Goal: Task Accomplishment & Management: Use online tool/utility

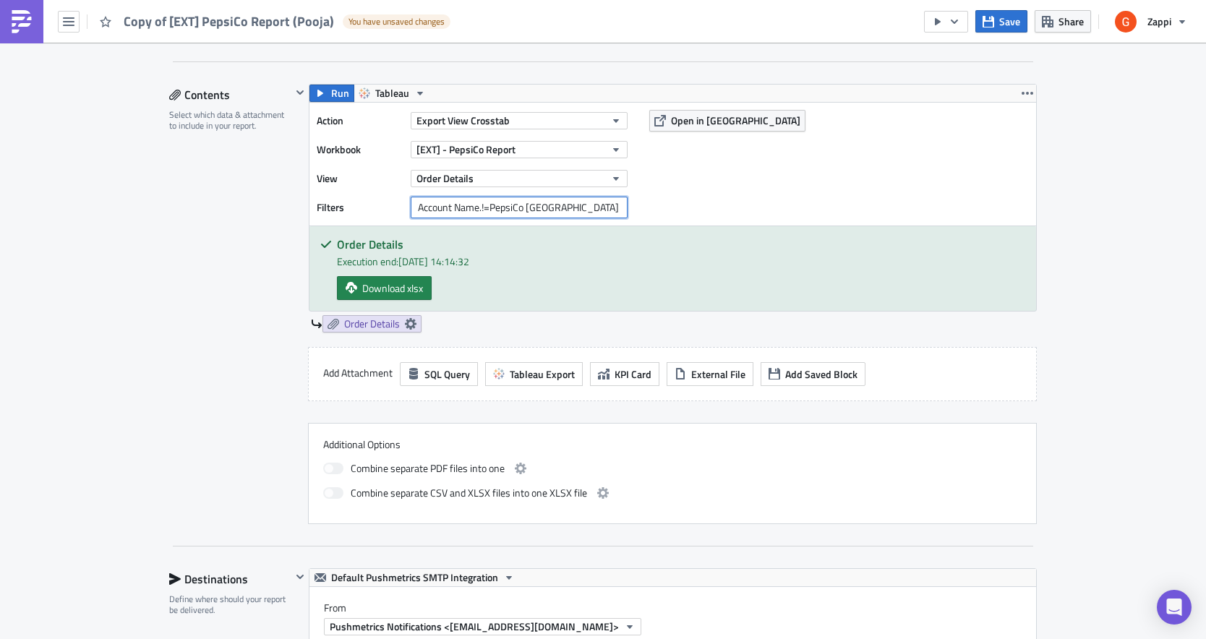
click at [490, 207] on input "Account Name.!=PepsiCo [GEOGRAPHIC_DATA] [GEOGRAPHIC_DATA]" at bounding box center [519, 208] width 217 height 22
click at [241, 419] on div "Contents Select which data & attachment to include in your report." at bounding box center [230, 304] width 122 height 440
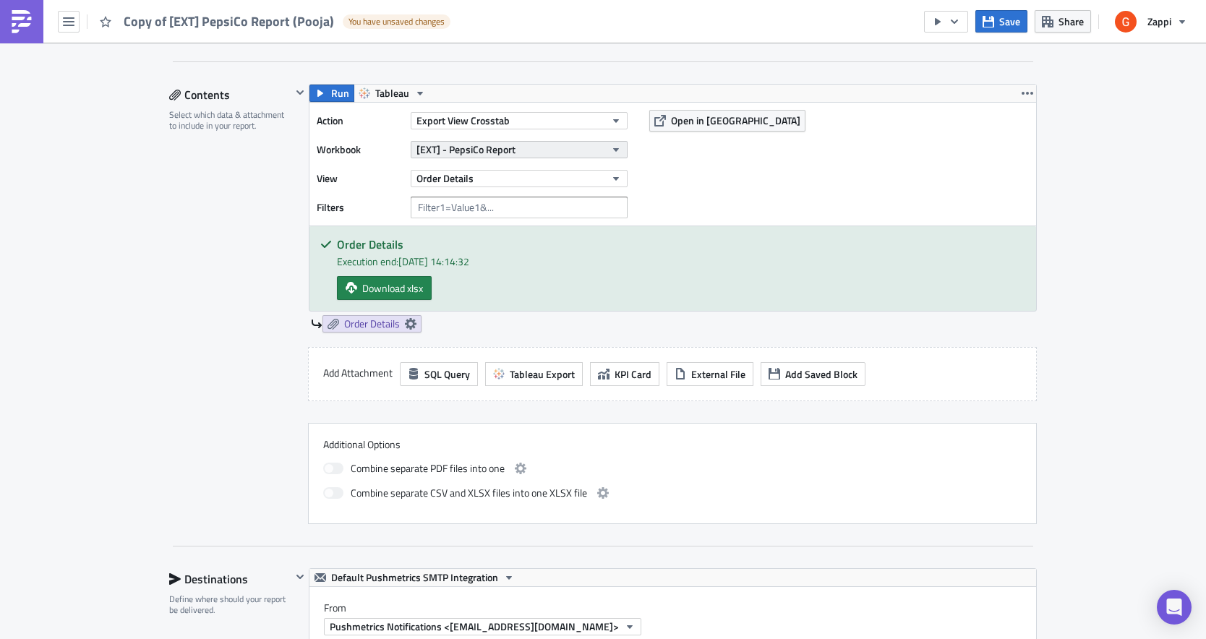
click at [450, 147] on span "[EXT] - PepsiCo Report" at bounding box center [465, 149] width 99 height 15
click at [69, 16] on icon "button" at bounding box center [69, 22] width 12 height 12
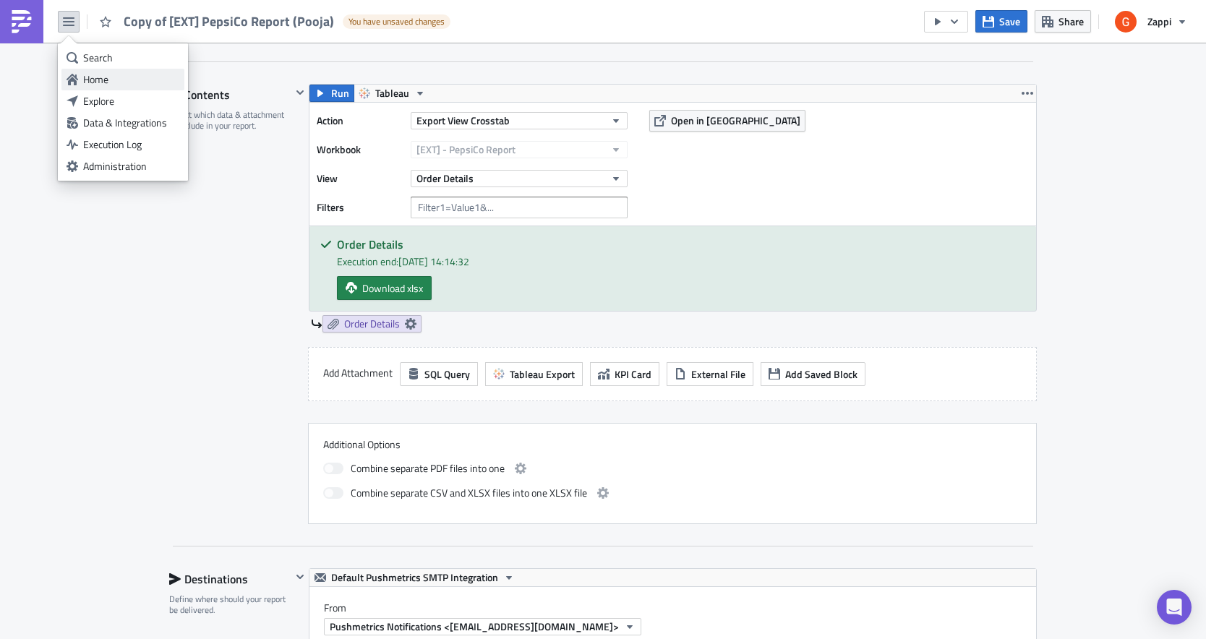
click at [106, 79] on div "Home" at bounding box center [131, 79] width 96 height 14
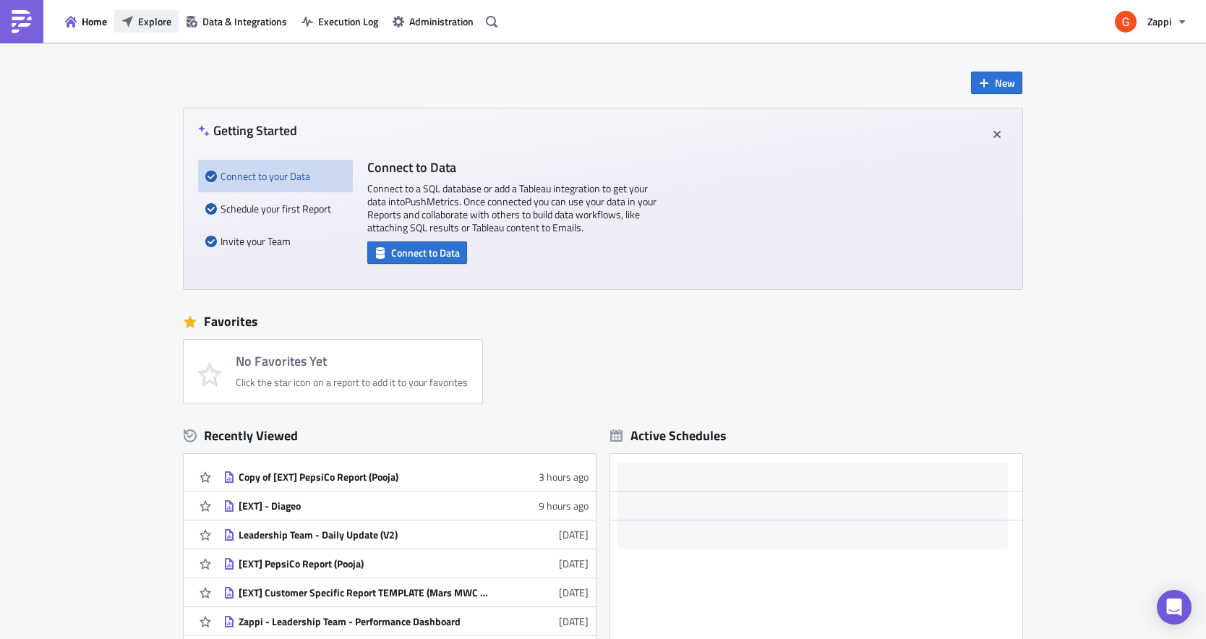
click at [163, 24] on span "Explore" at bounding box center [154, 21] width 33 height 15
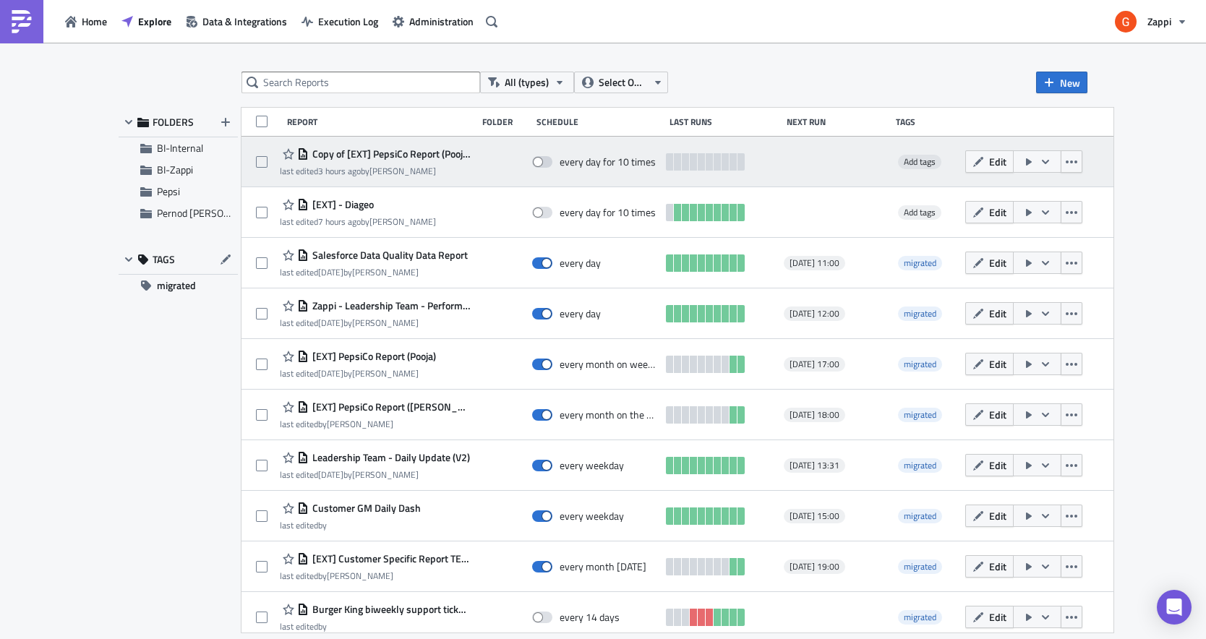
click at [407, 168] on div "last edited 3 hours ago by [PERSON_NAME]" at bounding box center [375, 171] width 190 height 11
click at [405, 153] on span "Copy of [EXT] PepsiCo Report (Pooja)" at bounding box center [389, 153] width 161 height 13
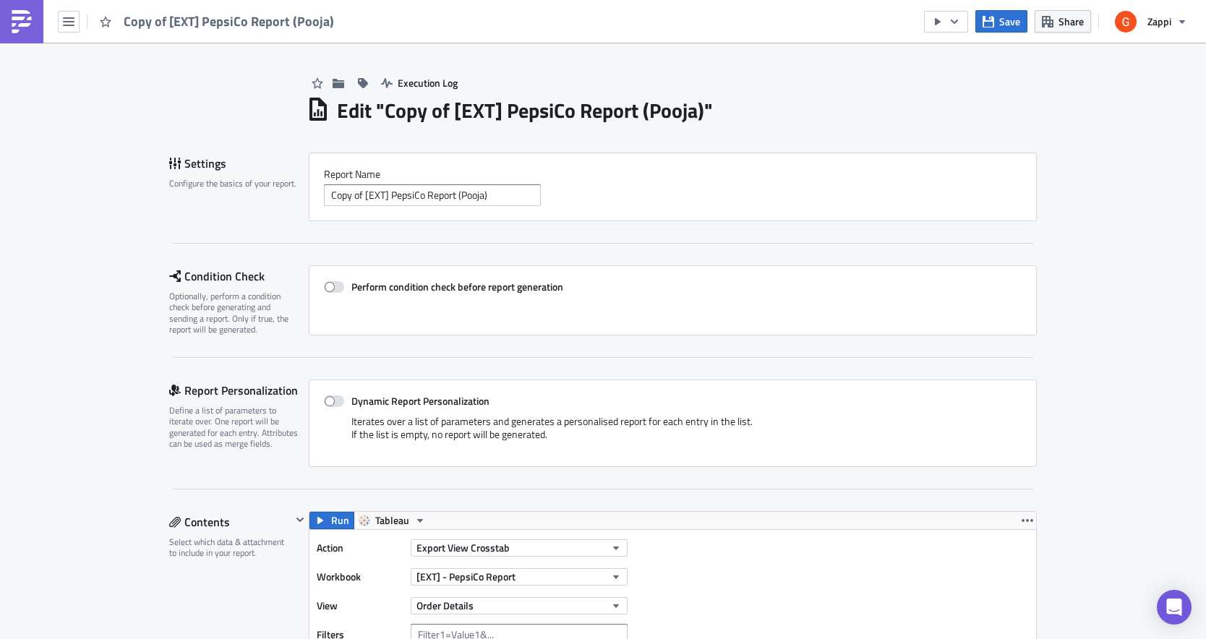
scroll to position [278, 0]
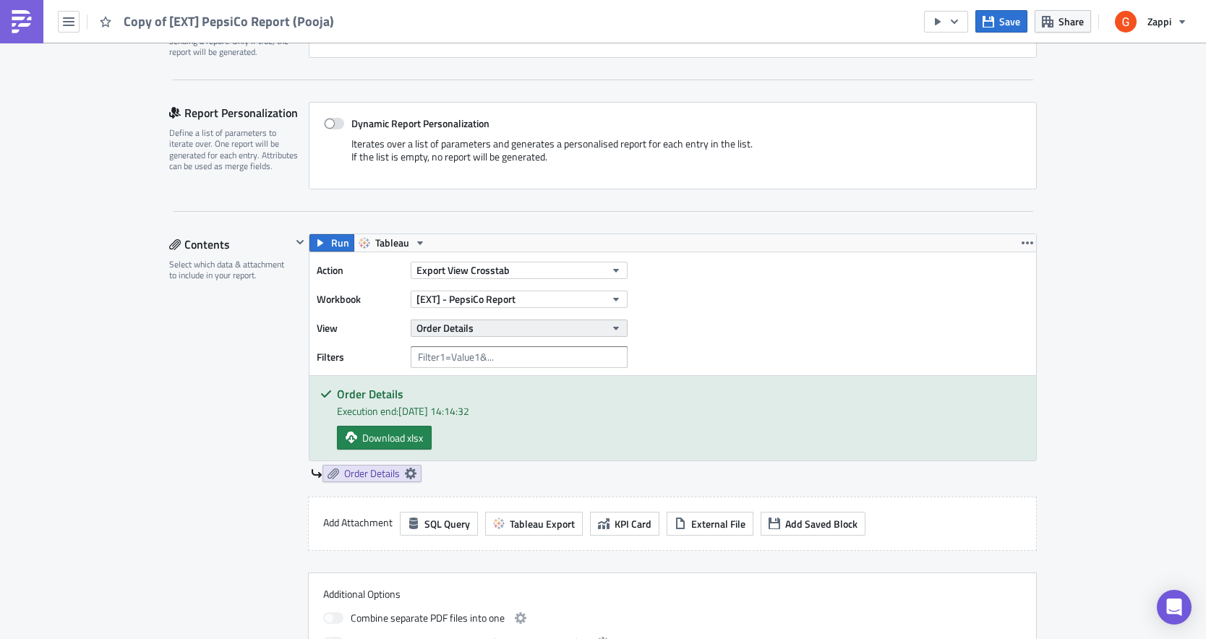
click at [468, 325] on span "Order Details" at bounding box center [444, 327] width 57 height 15
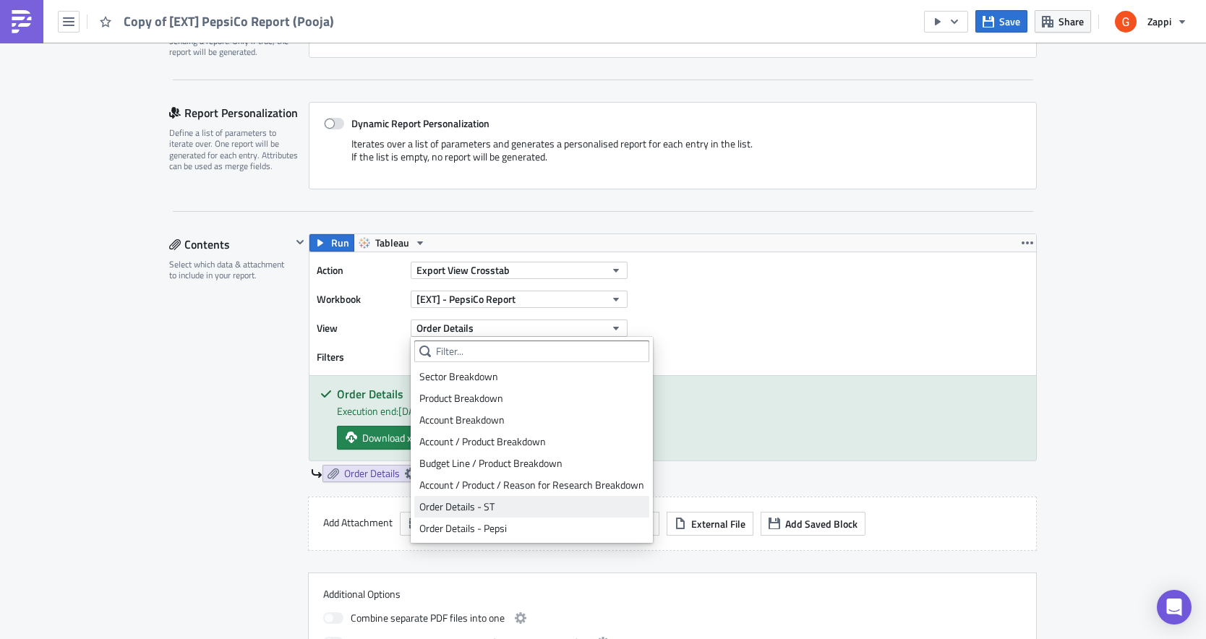
click at [470, 502] on div "Order Details - ST" at bounding box center [531, 507] width 225 height 14
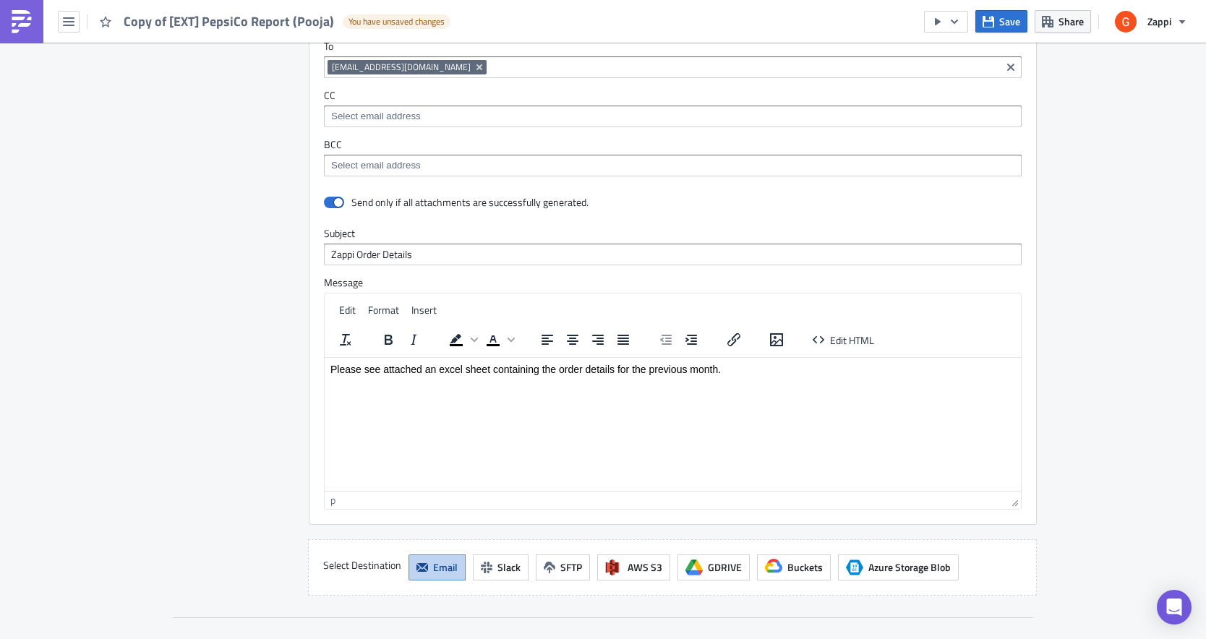
scroll to position [1299, 0]
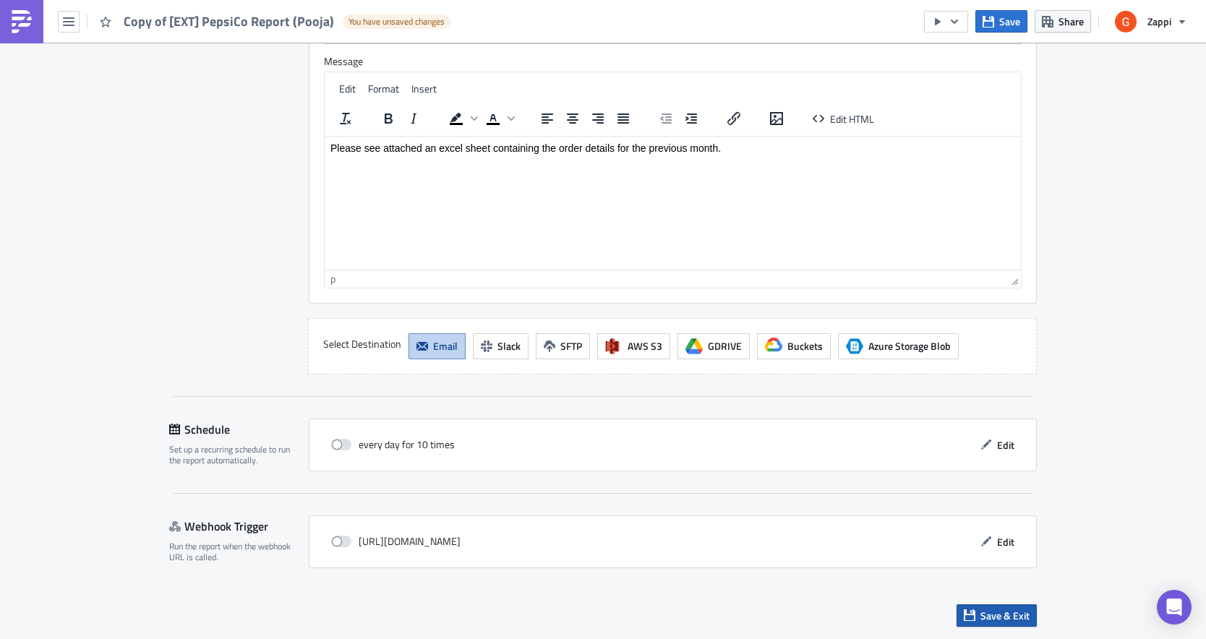
click at [986, 617] on span "Save & Exit" at bounding box center [1004, 615] width 49 height 15
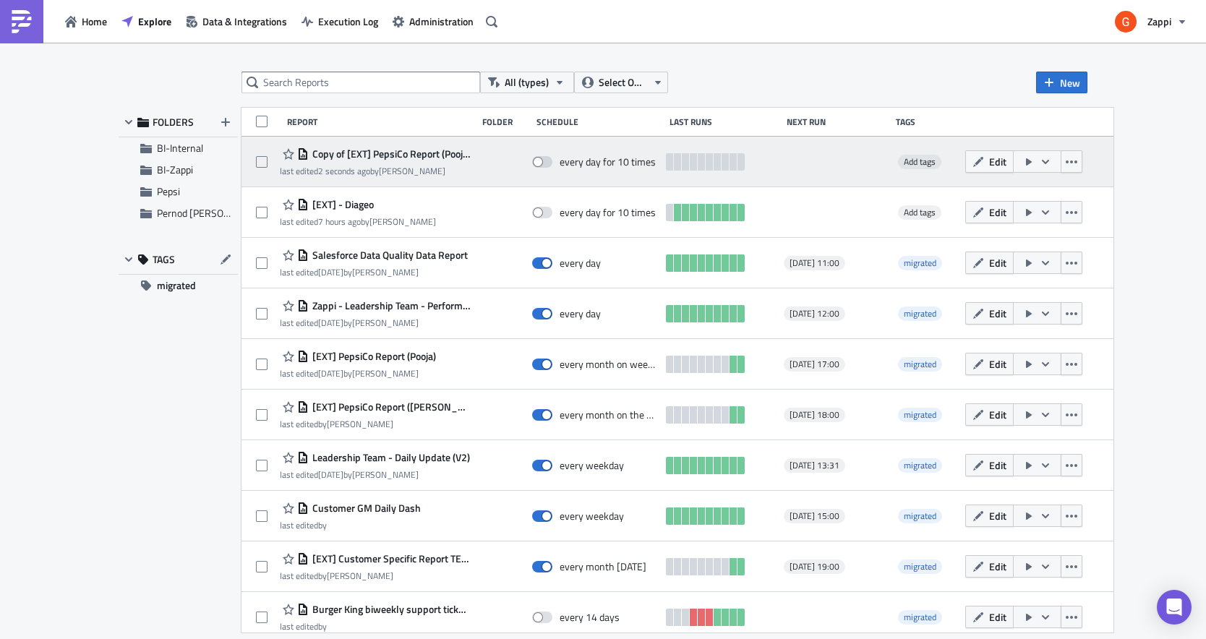
click at [1051, 157] on icon "button" at bounding box center [1046, 162] width 12 height 12
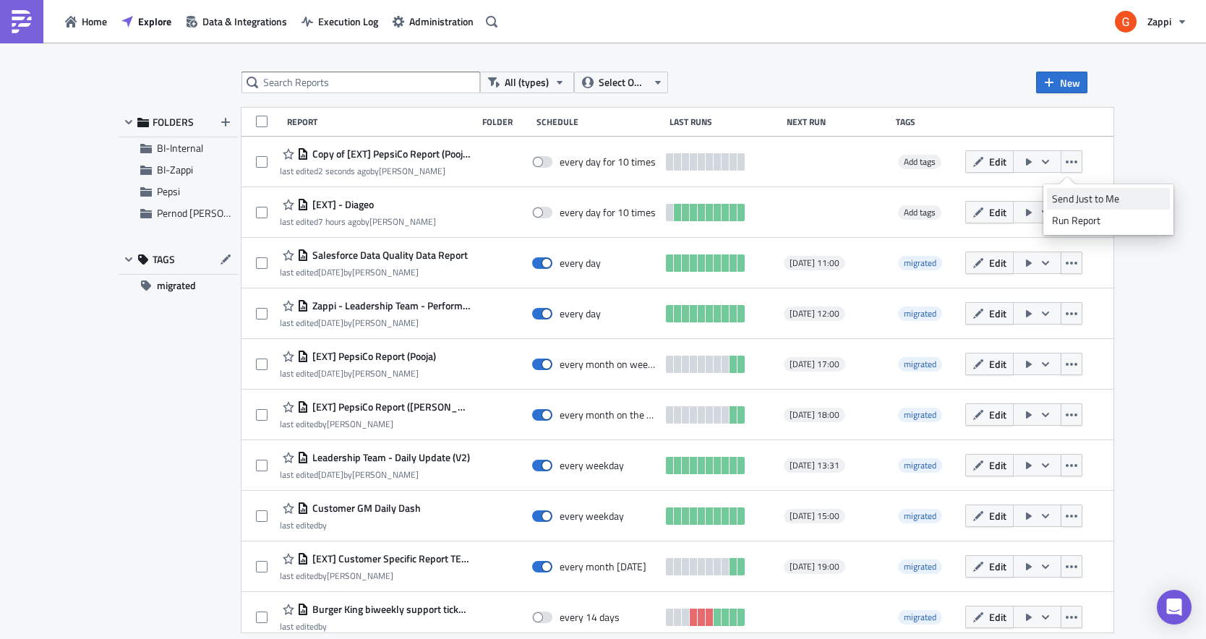
click at [1095, 205] on link "Send Just to Me" at bounding box center [1108, 199] width 123 height 22
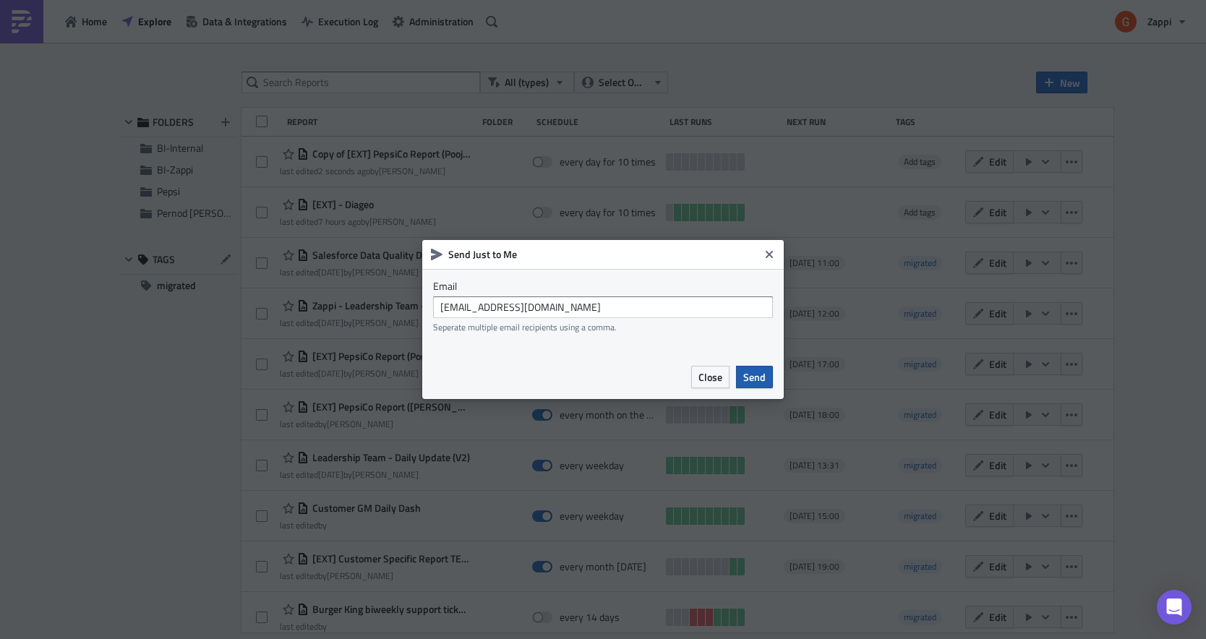
click at [746, 377] on span "Send" at bounding box center [754, 376] width 22 height 15
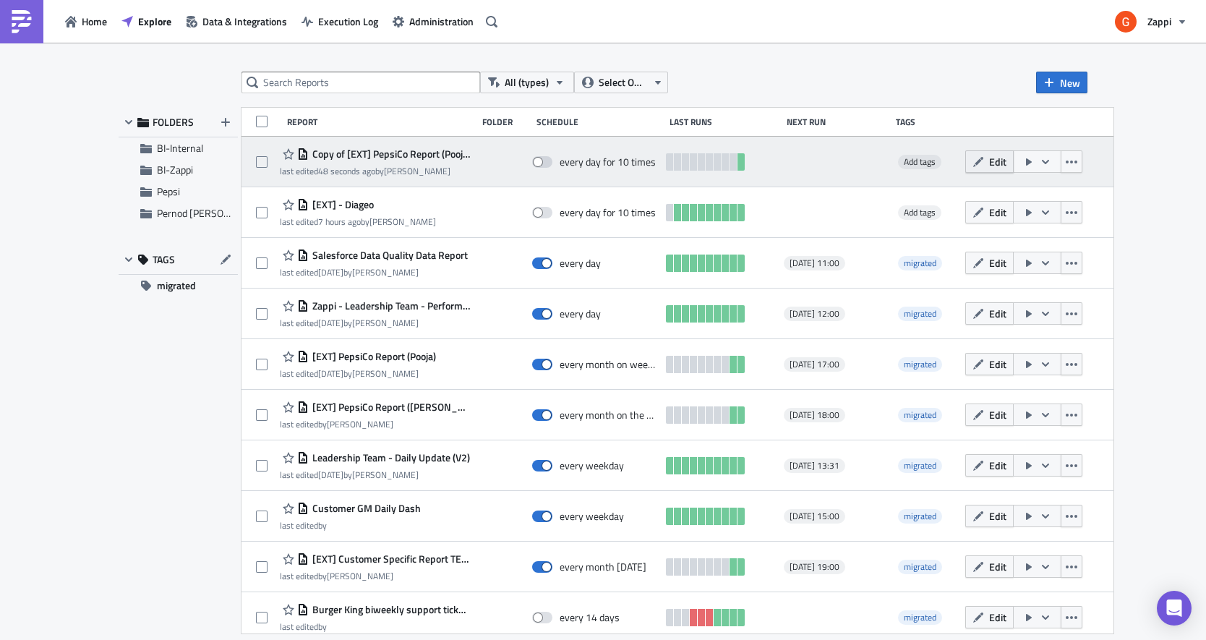
click at [1006, 158] on span "Edit" at bounding box center [997, 161] width 17 height 15
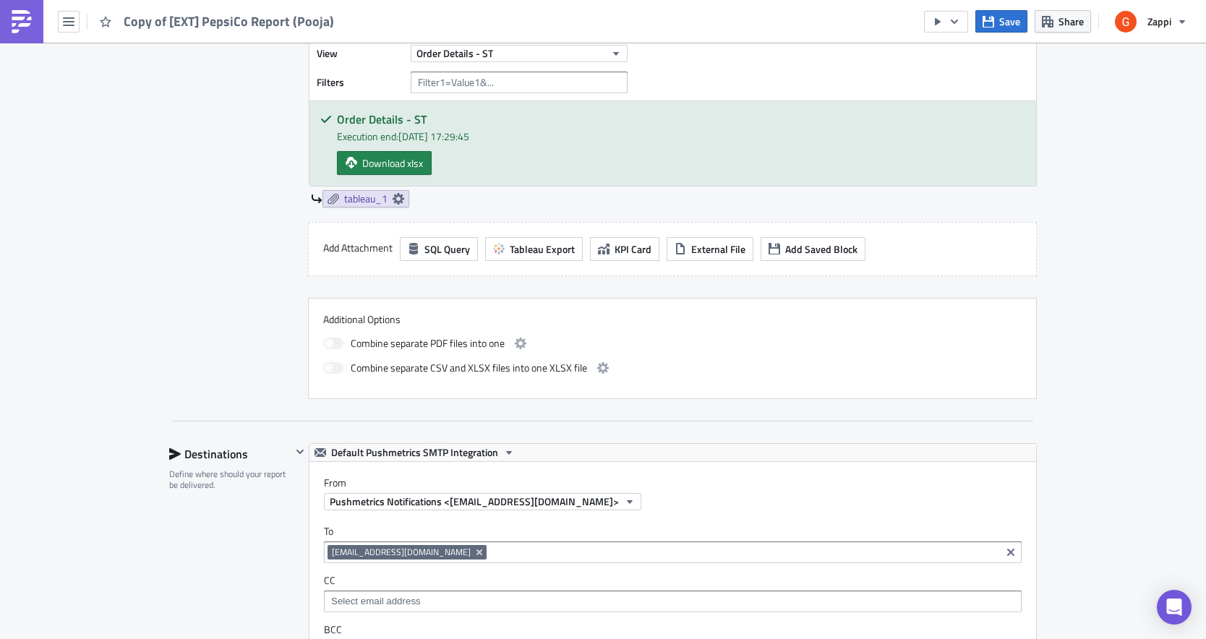
scroll to position [494, 0]
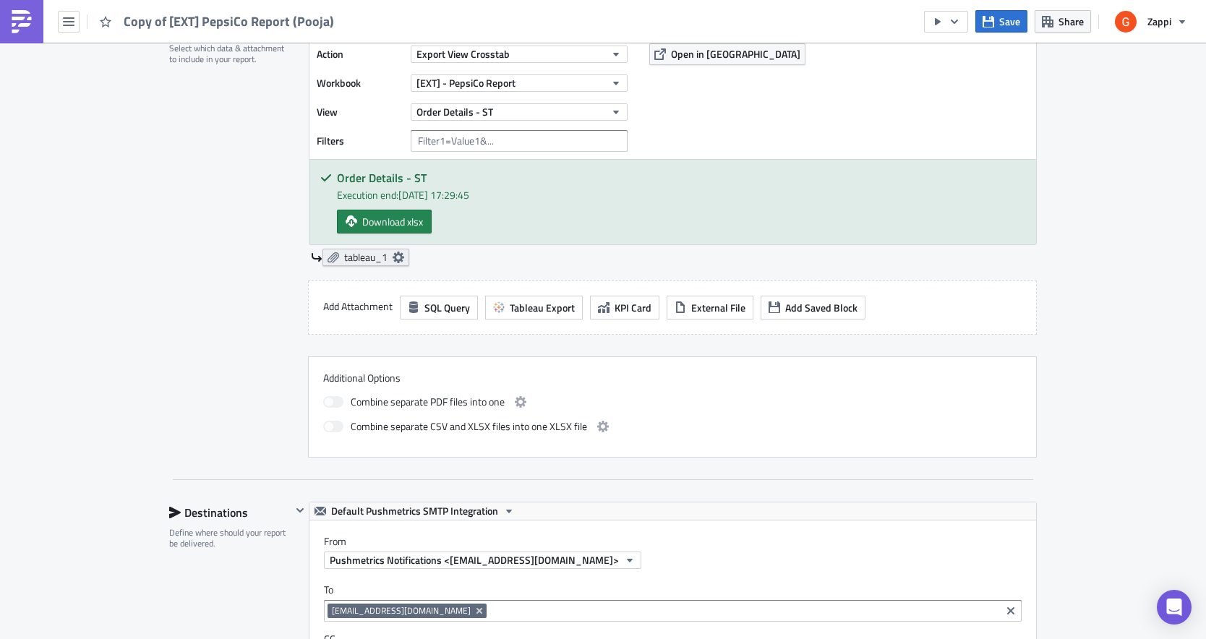
click at [402, 255] on icon at bounding box center [399, 258] width 12 height 12
click at [187, 348] on label "Filenam﻿e" at bounding box center [193, 341] width 87 height 22
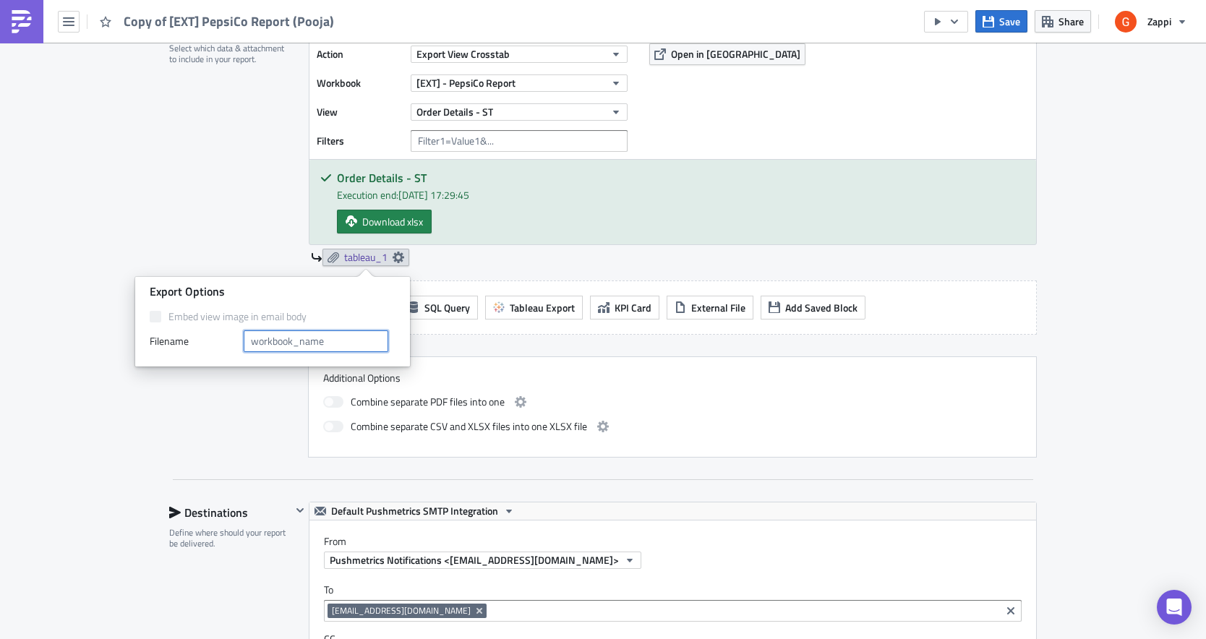
click at [260, 338] on input "text" at bounding box center [316, 341] width 145 height 22
type input "Order Details"
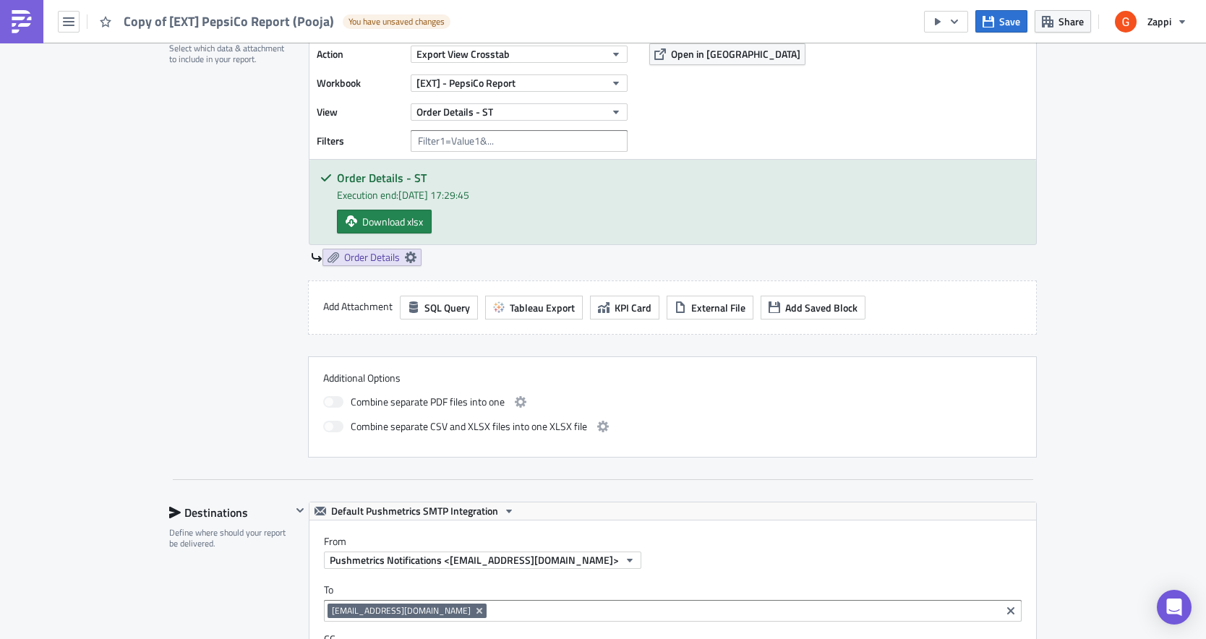
click at [215, 409] on div "Contents Select which data & attachment to include in your report." at bounding box center [230, 237] width 122 height 440
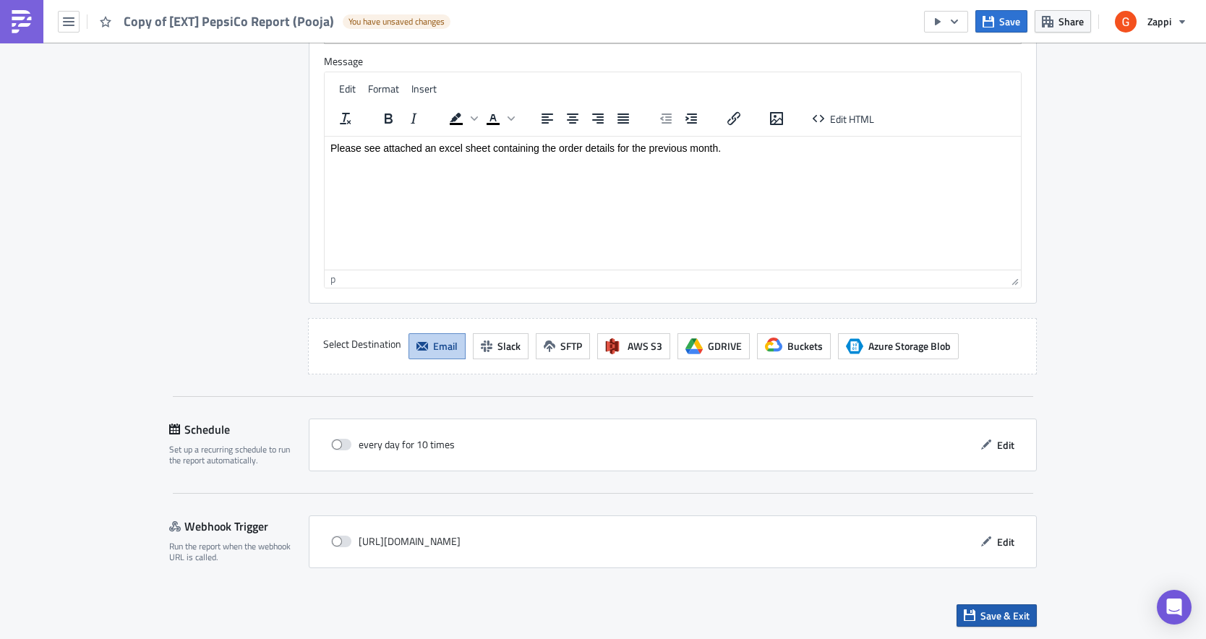
click at [1005, 616] on span "Save & Exit" at bounding box center [1004, 615] width 49 height 15
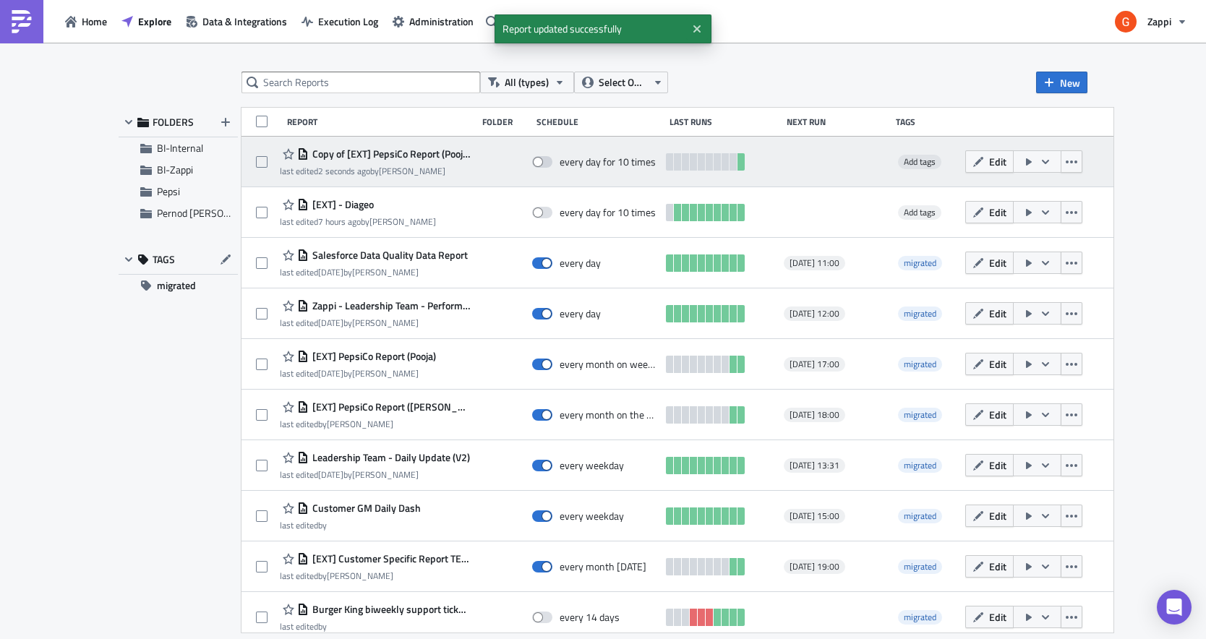
click at [1051, 162] on icon "button" at bounding box center [1046, 162] width 12 height 12
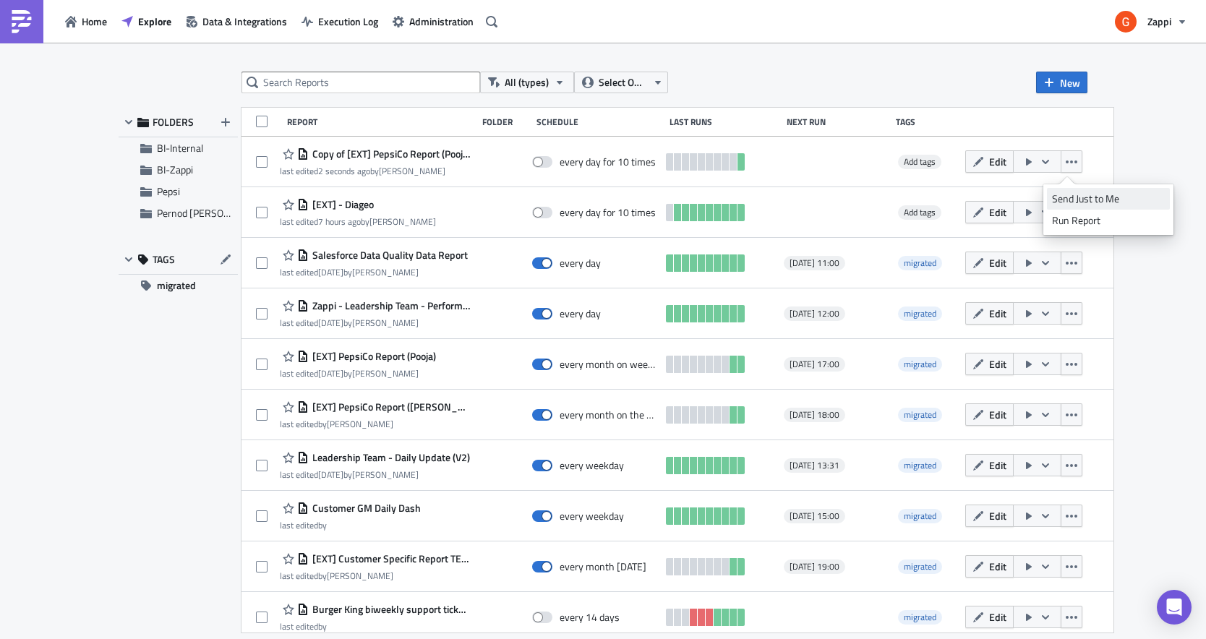
click at [1082, 204] on div "Send Just to Me" at bounding box center [1108, 199] width 113 height 14
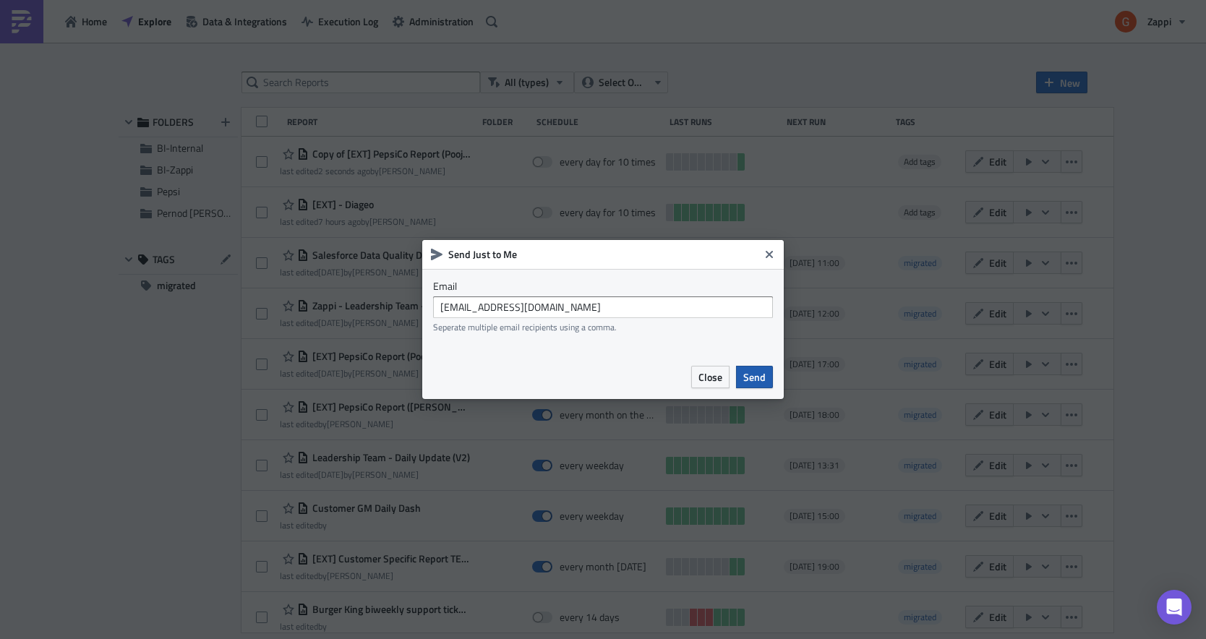
click at [755, 372] on span "Send" at bounding box center [754, 376] width 22 height 15
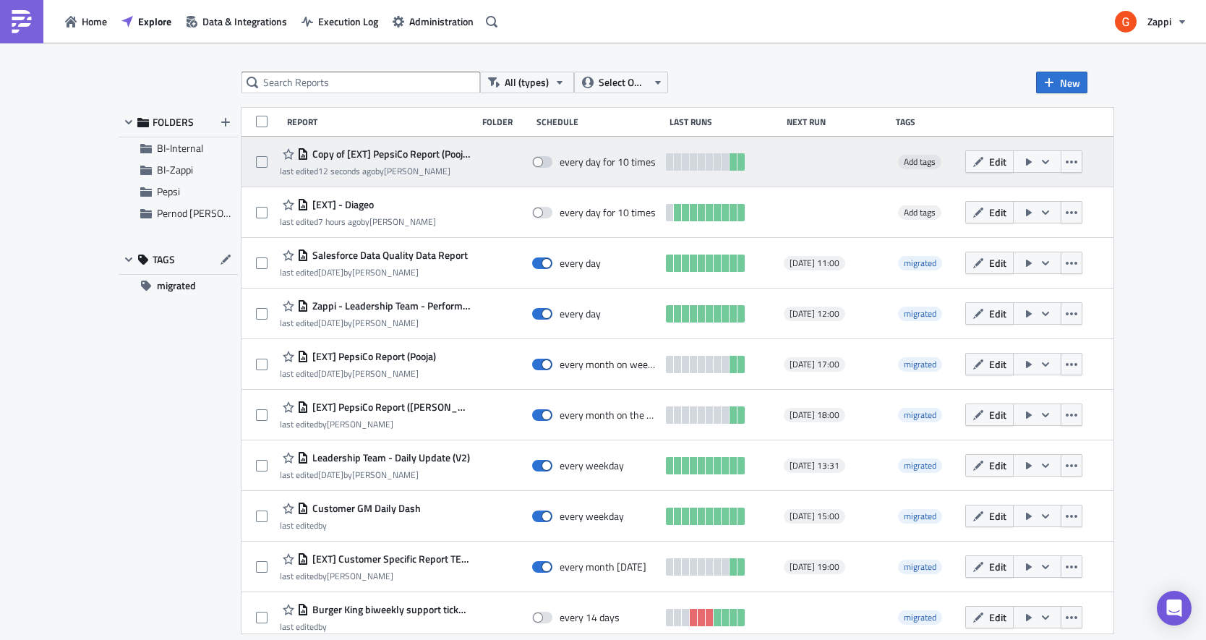
click at [1051, 159] on icon "button" at bounding box center [1046, 162] width 12 height 12
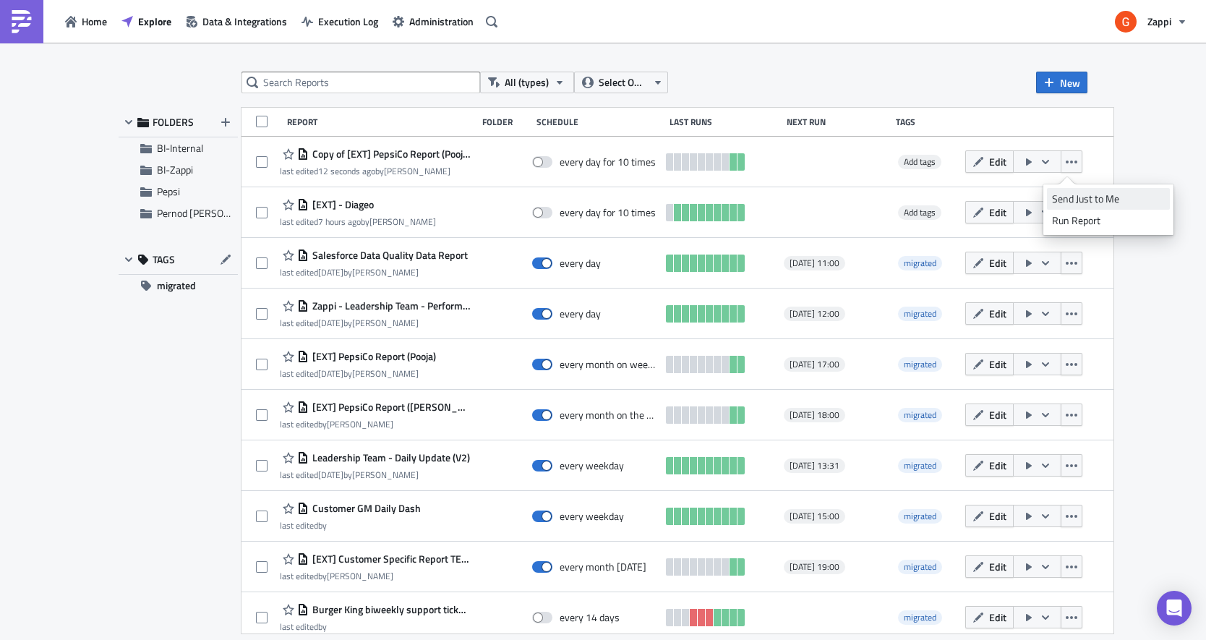
click at [1087, 188] on link "Send Just to Me" at bounding box center [1108, 199] width 123 height 22
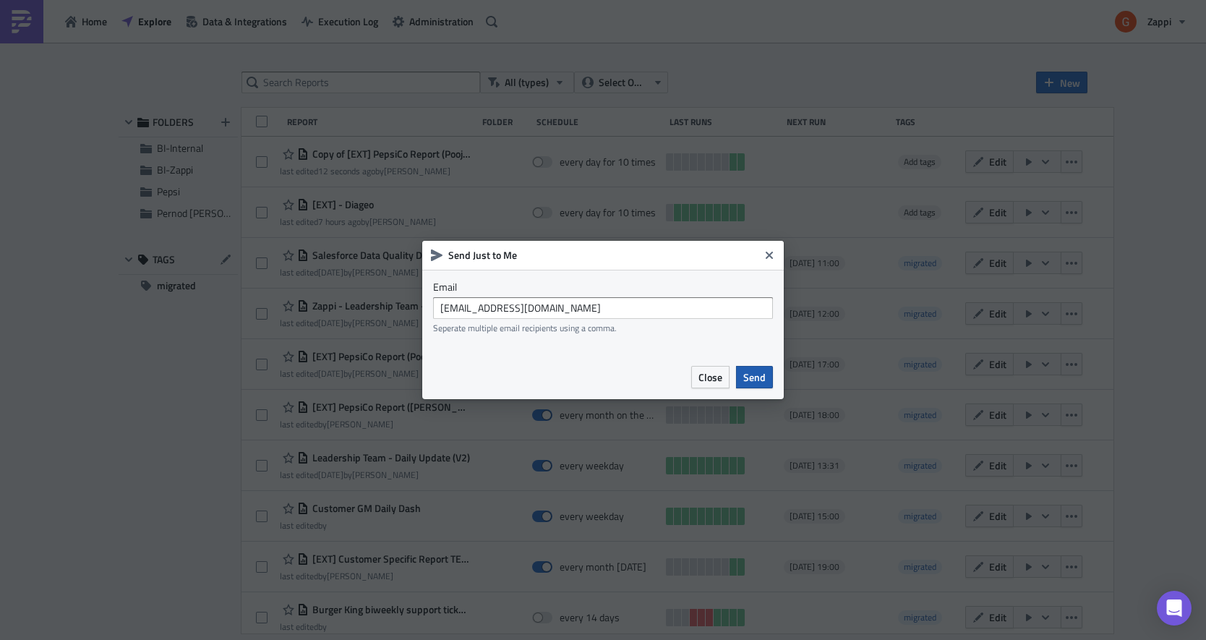
click at [753, 382] on span "Send" at bounding box center [754, 376] width 22 height 15
